Goal: Ask a question

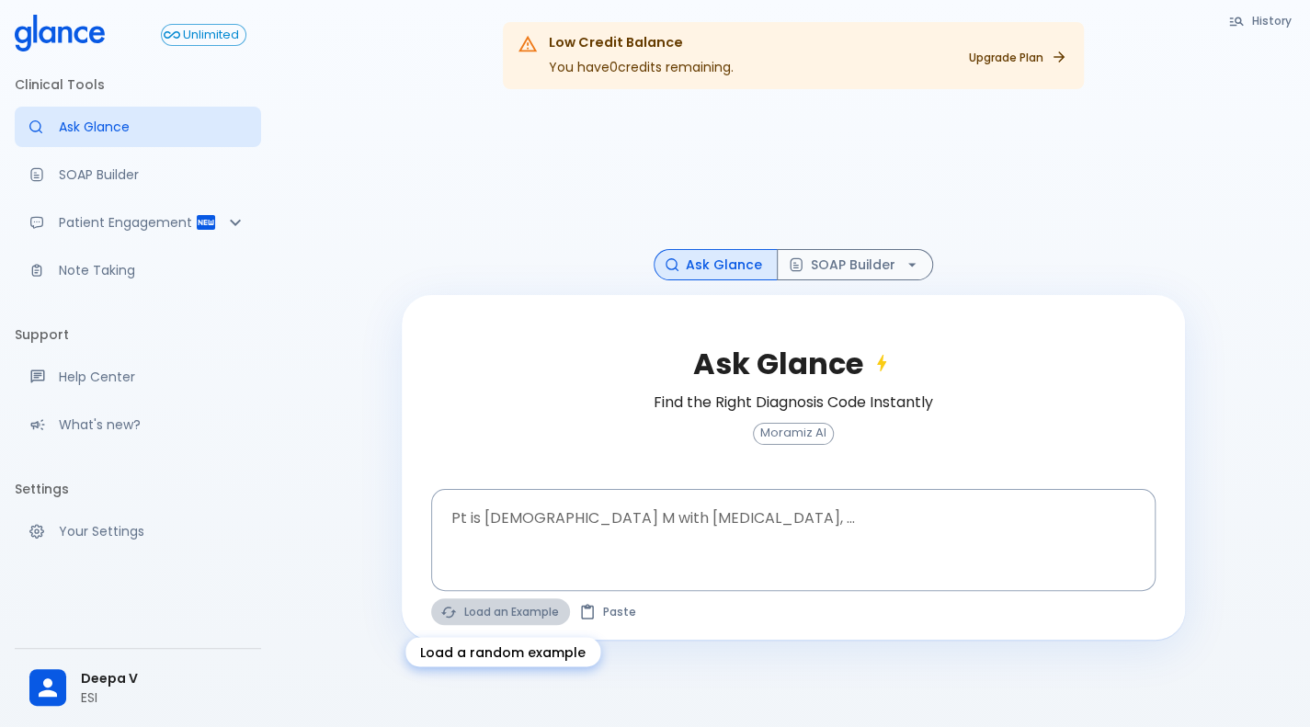
click at [471, 615] on button "Load an Example" at bounding box center [500, 611] width 139 height 27
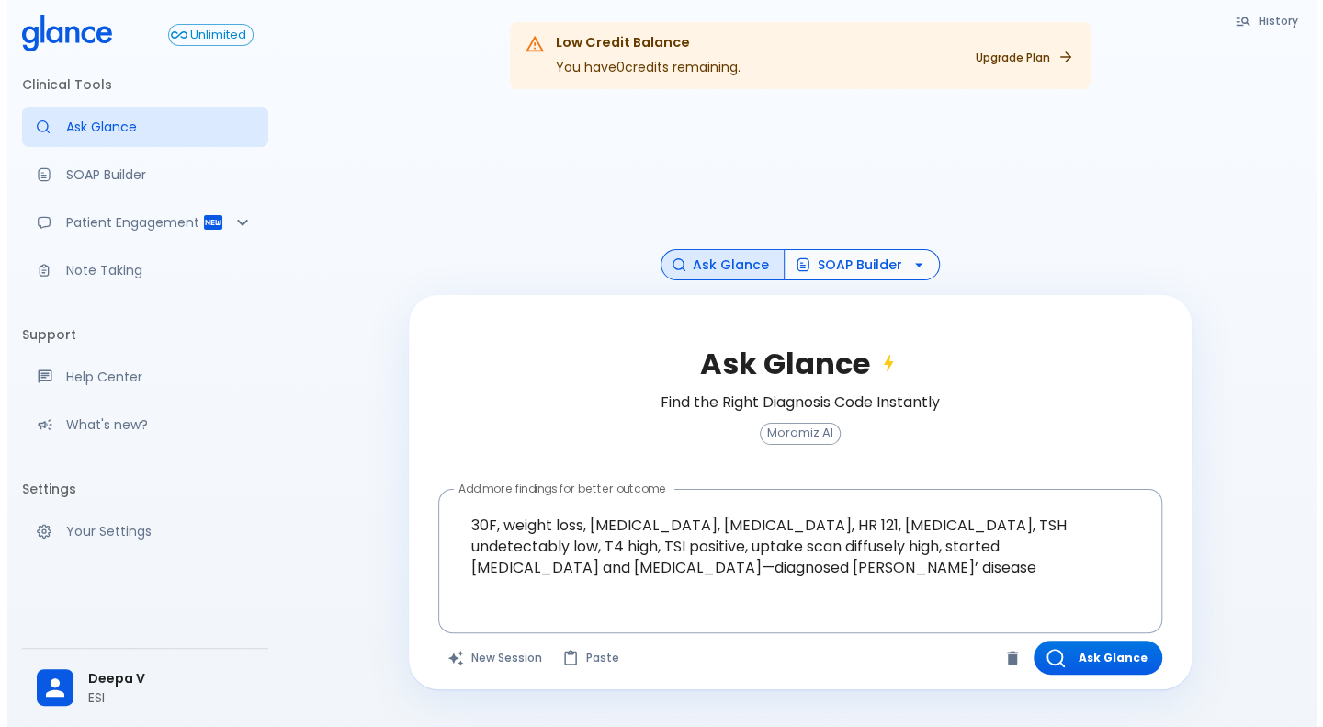
scroll to position [44, 0]
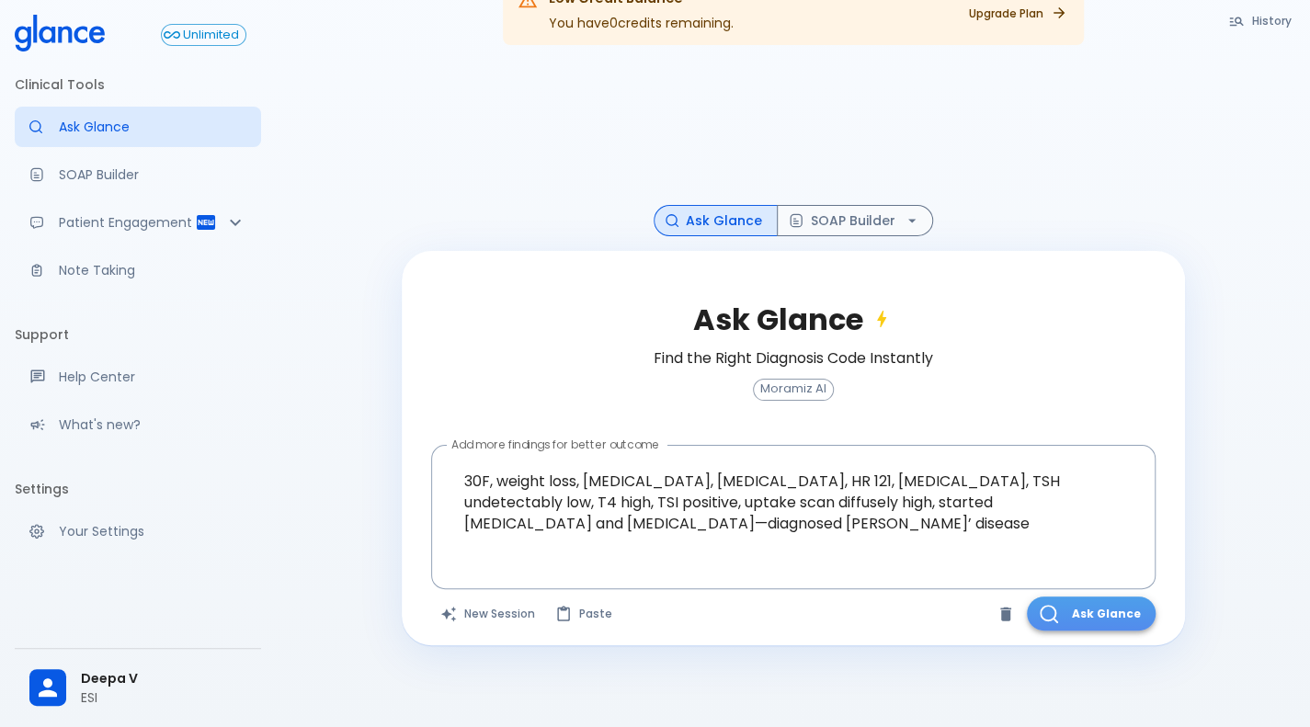
click at [1082, 615] on button "Ask Glance" at bounding box center [1091, 613] width 129 height 34
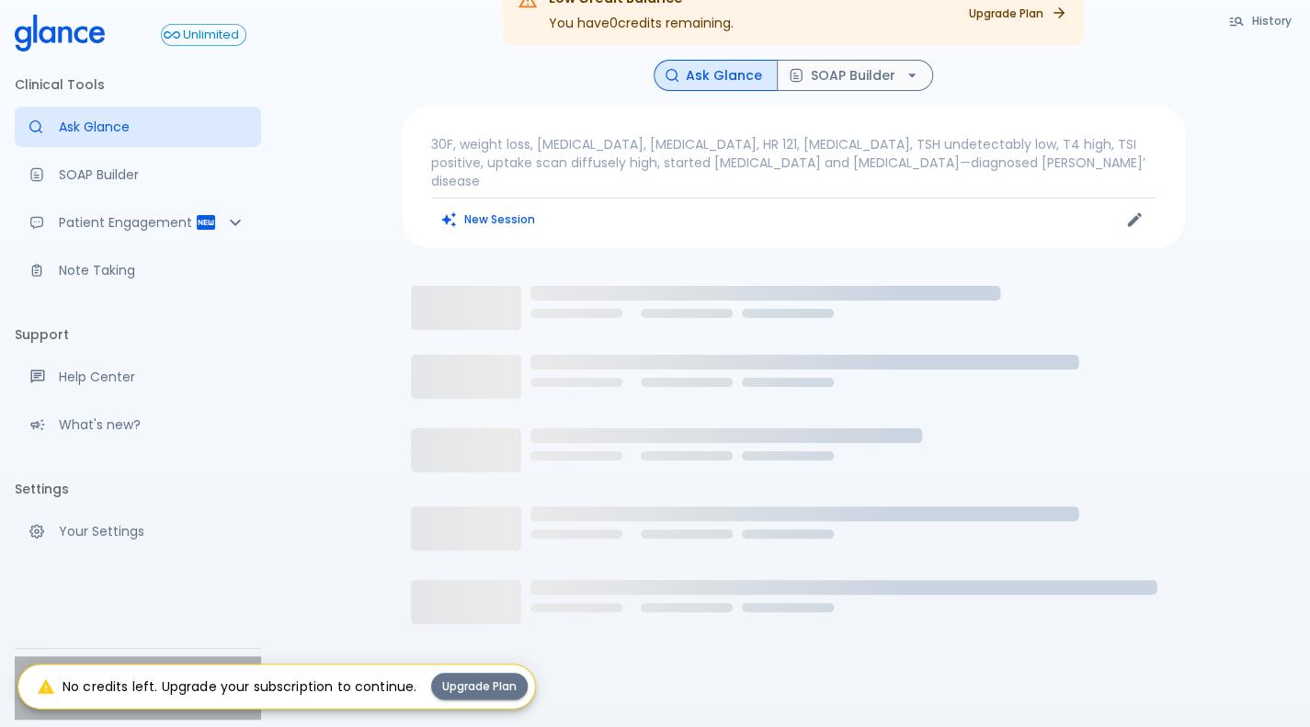
click at [44, 715] on div "Deepa V ESI" at bounding box center [138, 687] width 246 height 63
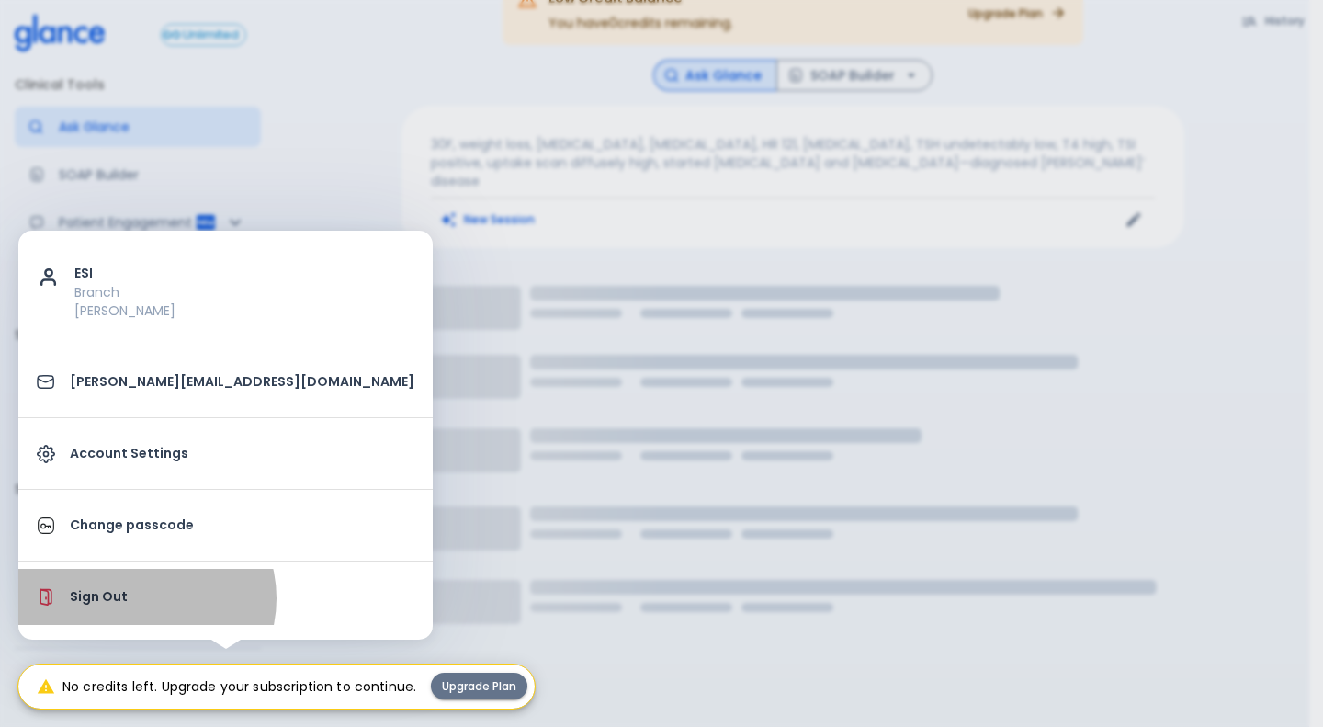
click at [145, 597] on p "Sign Out" at bounding box center [242, 596] width 345 height 19
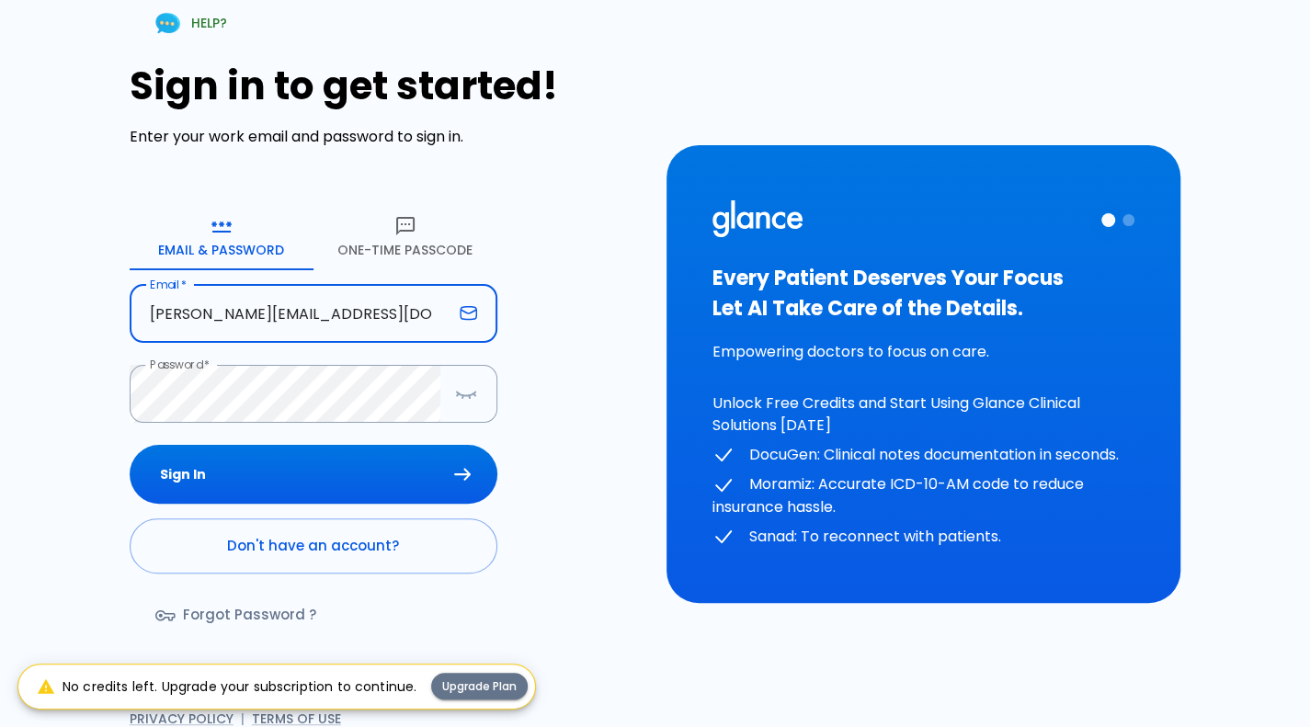
click at [422, 293] on input "[PERSON_NAME][EMAIL_ADDRESS][DOMAIN_NAME]" at bounding box center [291, 314] width 323 height 58
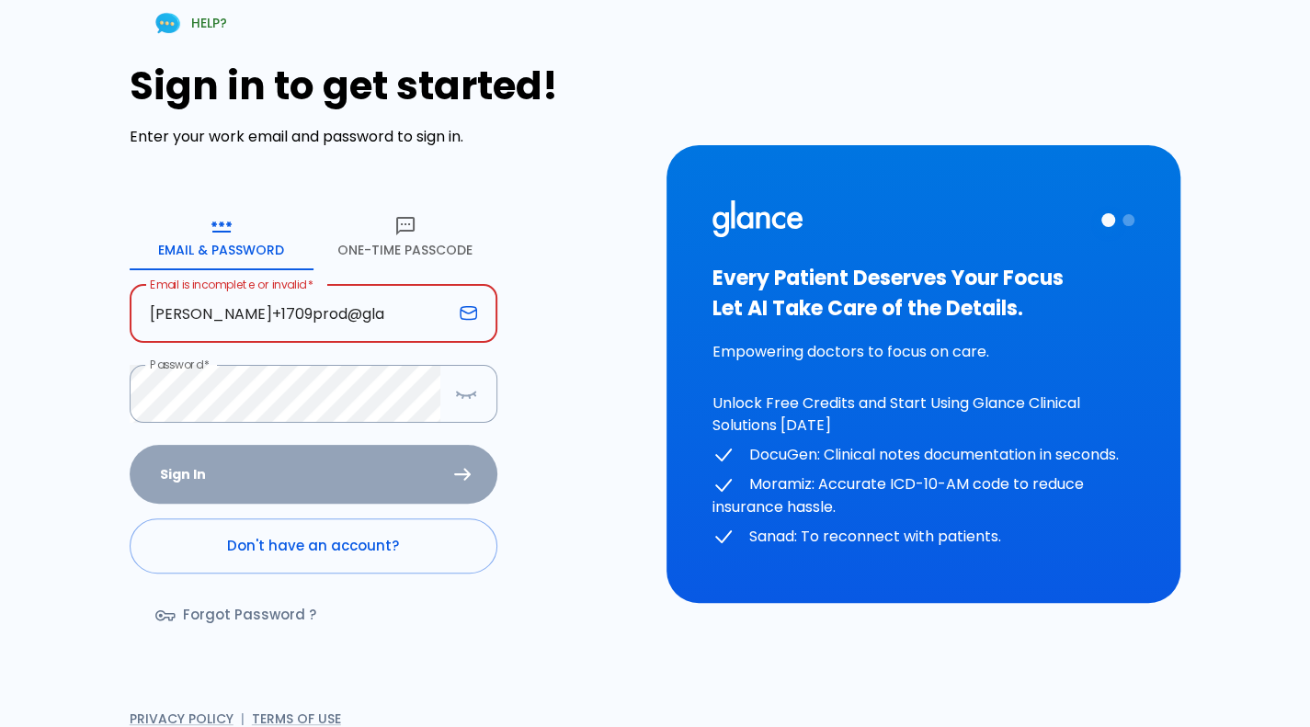
type input "[PERSON_NAME][EMAIL_ADDRESS][DOMAIN_NAME]"
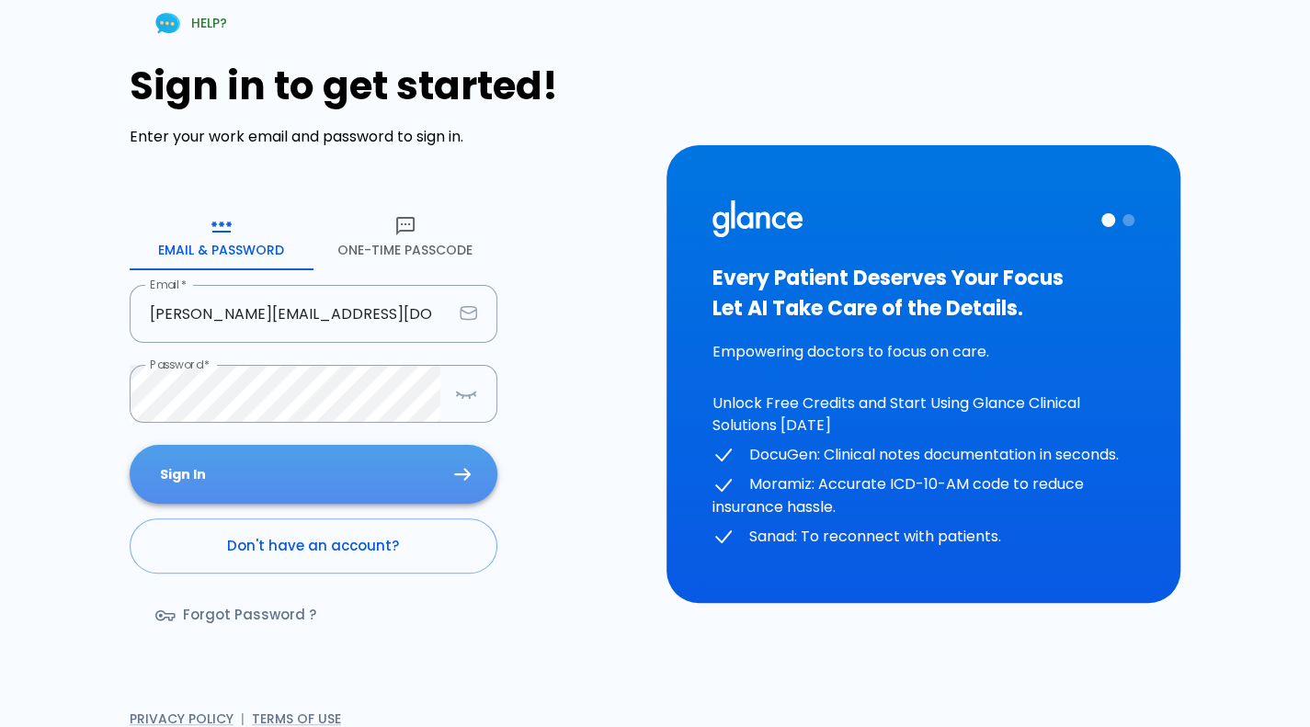
click at [316, 462] on button "Sign In" at bounding box center [314, 475] width 368 height 60
